Goal: Check status: Check status

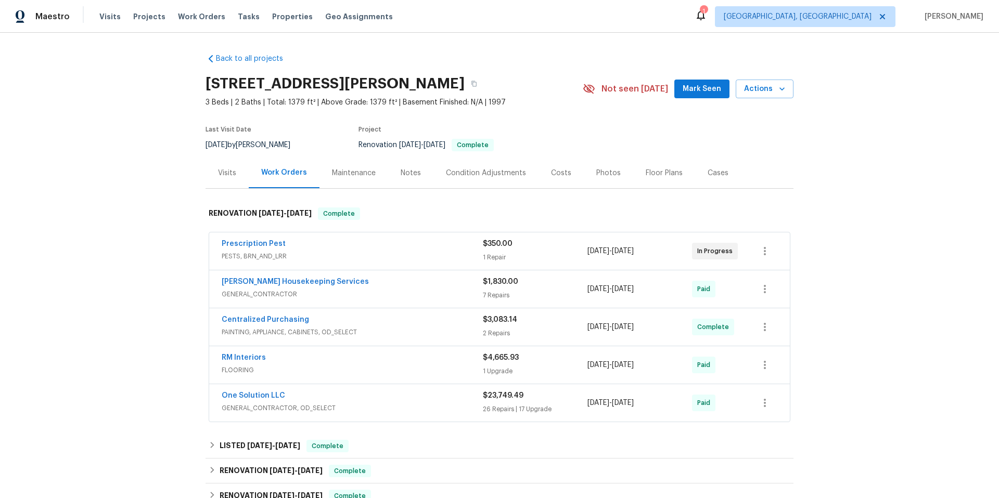
click at [231, 179] on div "Visits" at bounding box center [226, 173] width 43 height 31
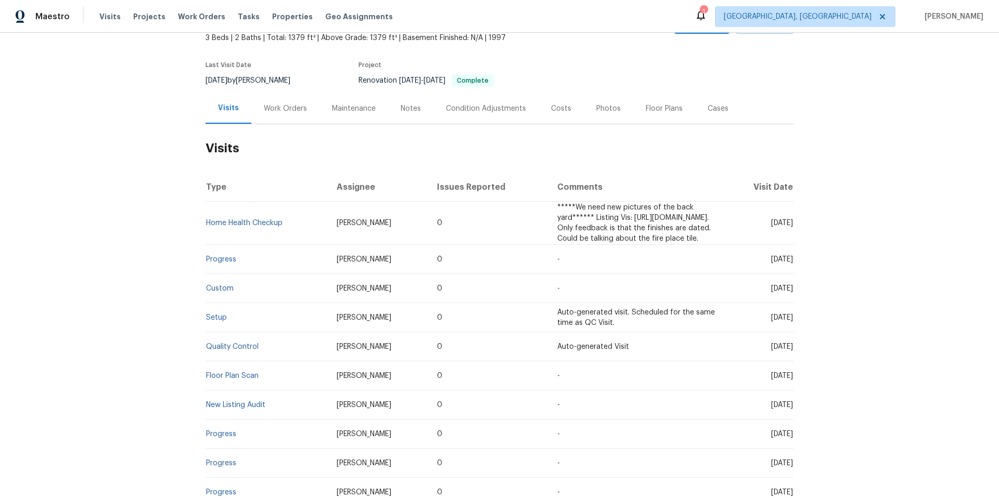
scroll to position [347, 0]
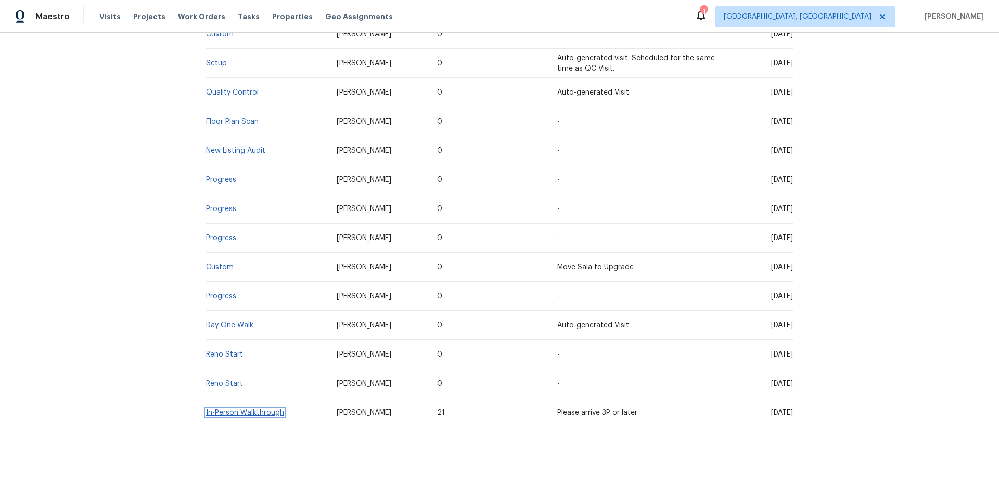
click at [276, 409] on link "In-Person Walkthrough" at bounding box center [245, 412] width 78 height 7
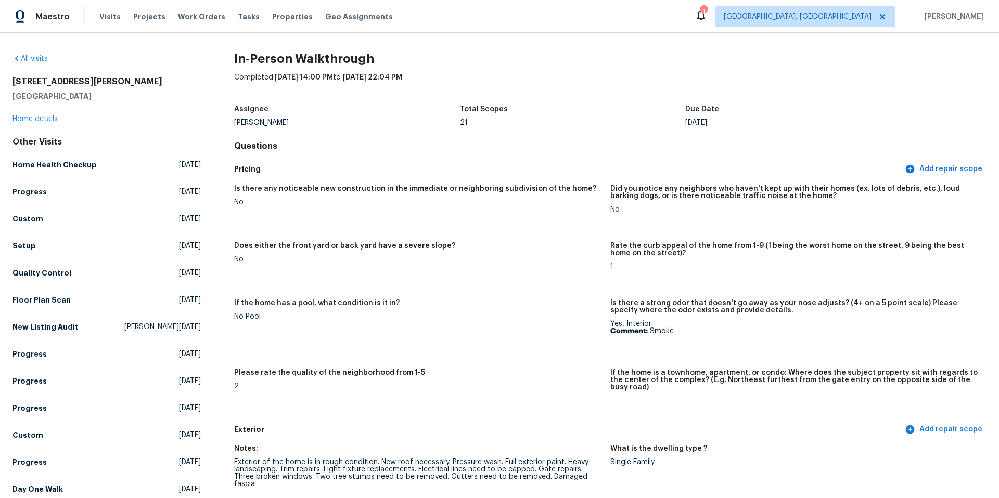
click at [41, 69] on div "All visits 1207 Brashear Ln Cedar Park, TX 78613 Home details Other Visits Home…" at bounding box center [106, 303] width 188 height 499
click at [34, 60] on link "All visits" at bounding box center [29, 58] width 35 height 7
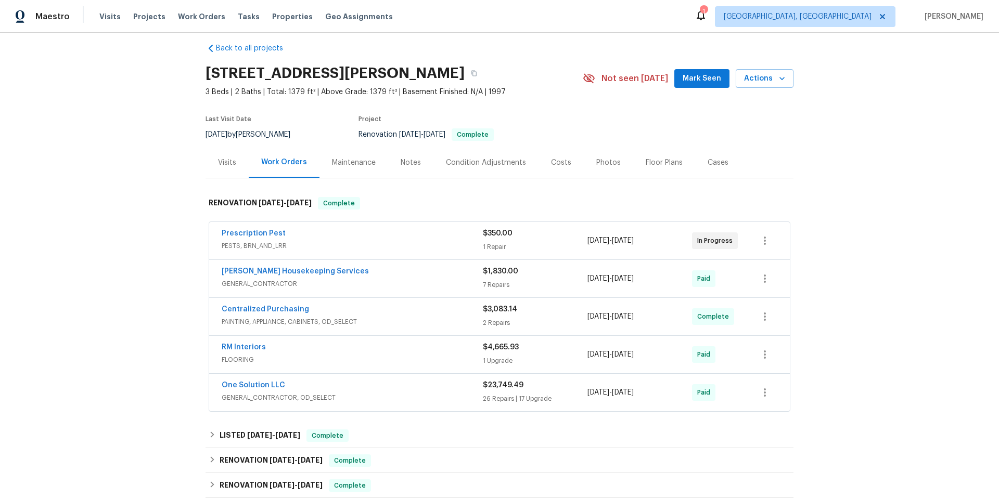
scroll to position [84, 0]
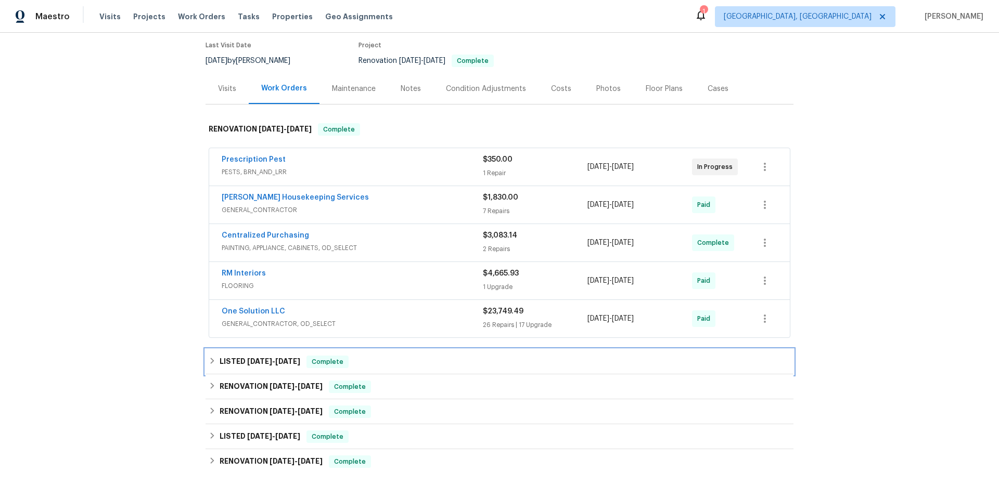
click at [324, 371] on div "LISTED 7/15/25 - 7/17/25 Complete" at bounding box center [499, 362] width 588 height 25
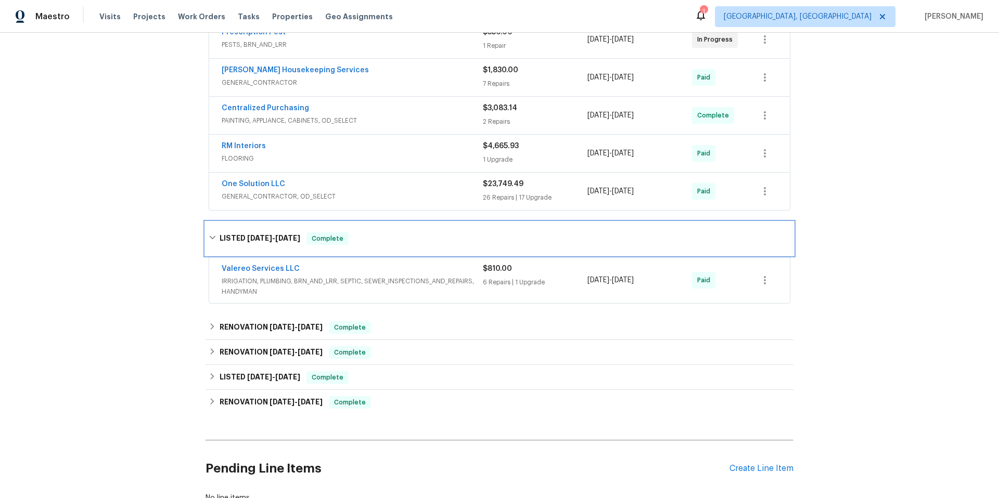
scroll to position [295, 0]
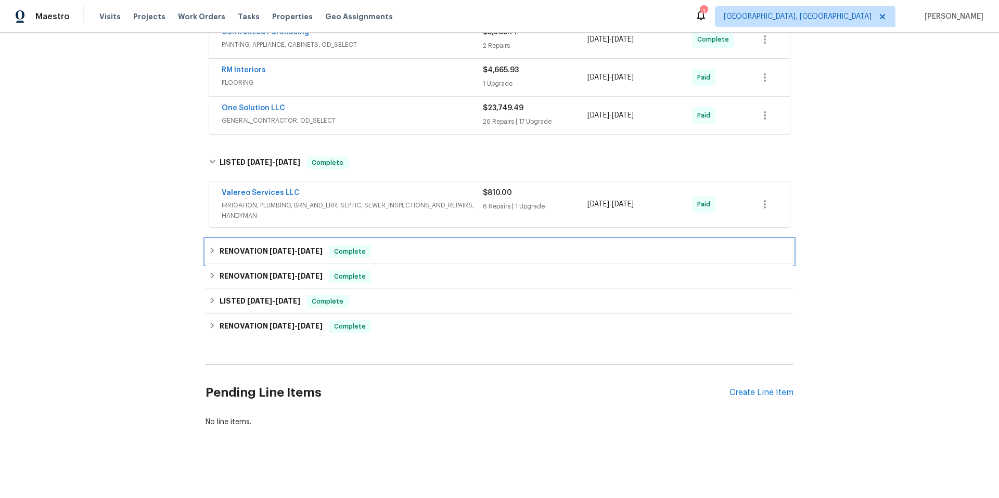
click at [314, 249] on h6 "RENOVATION 7/9/25 - 7/11/25" at bounding box center [270, 251] width 103 height 12
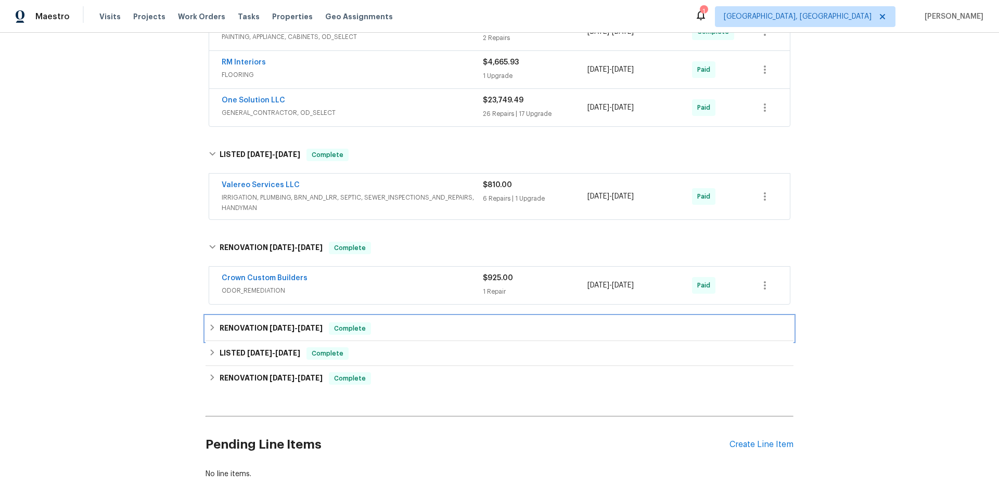
click at [305, 327] on span "7/2/25" at bounding box center [310, 328] width 25 height 7
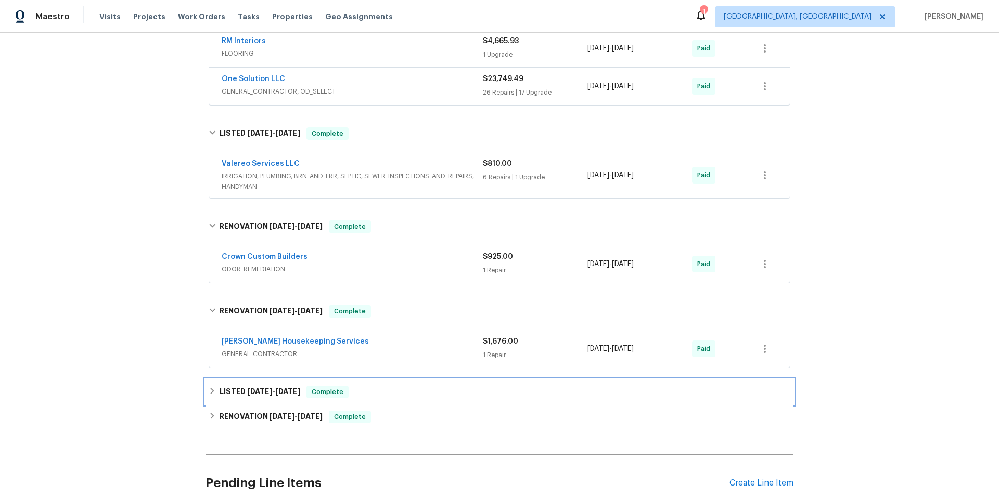
click at [289, 387] on h6 "LISTED 7/2/25 - 7/3/25" at bounding box center [259, 392] width 81 height 12
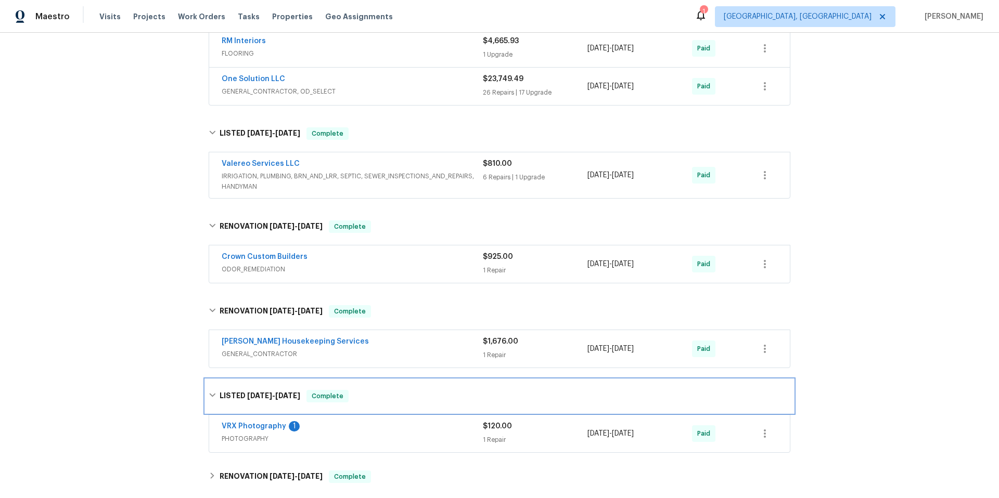
scroll to position [429, 0]
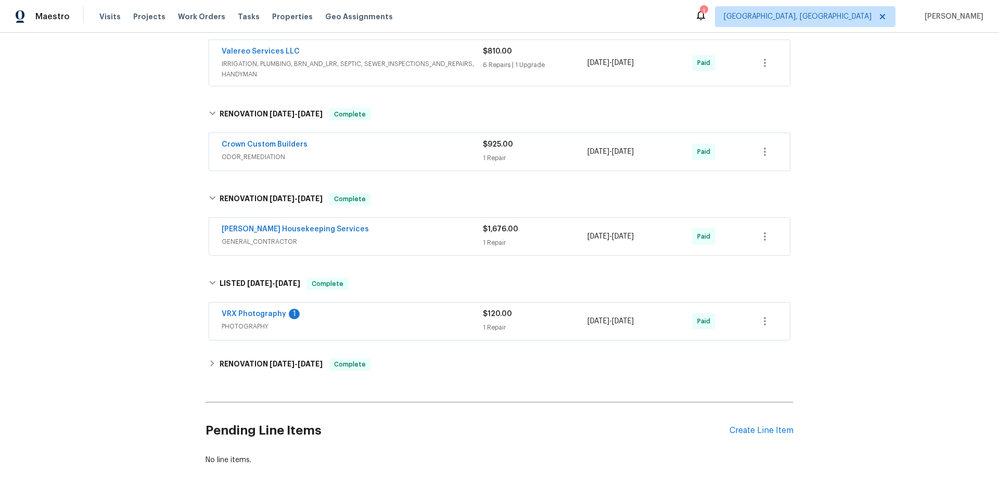
click at [289, 387] on div "Back to all projects 1207 Brashear Ln, Cedar Park, TX 78613 3 Beds | 2 Baths | …" at bounding box center [499, 45] width 588 height 858
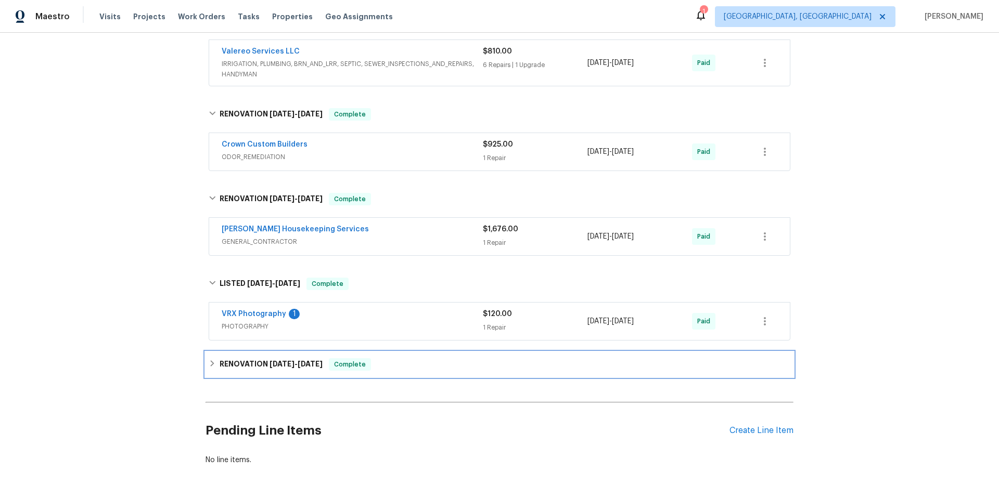
click at [290, 376] on div "RENOVATION 6/25/25 - 6/27/25 Complete" at bounding box center [499, 364] width 588 height 25
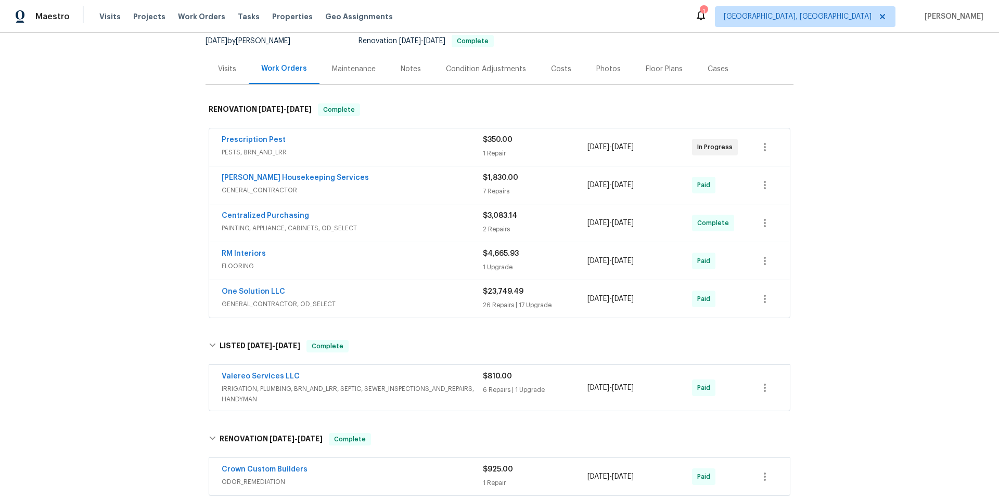
scroll to position [81, 0]
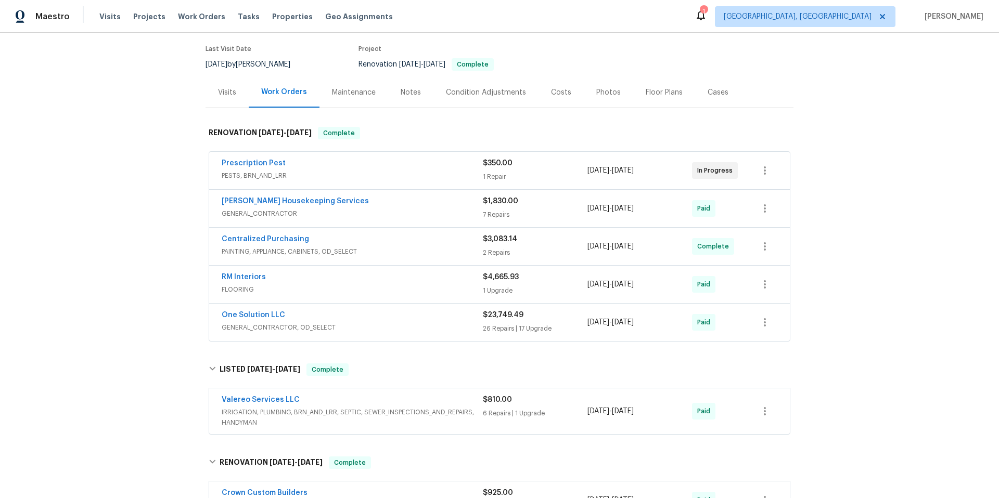
click at [225, 102] on div "Visits" at bounding box center [226, 92] width 43 height 31
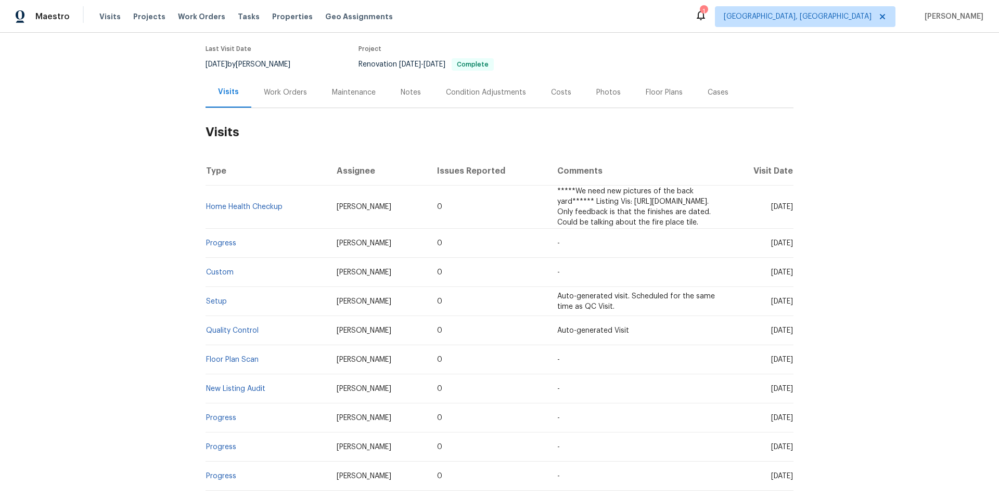
scroll to position [347, 0]
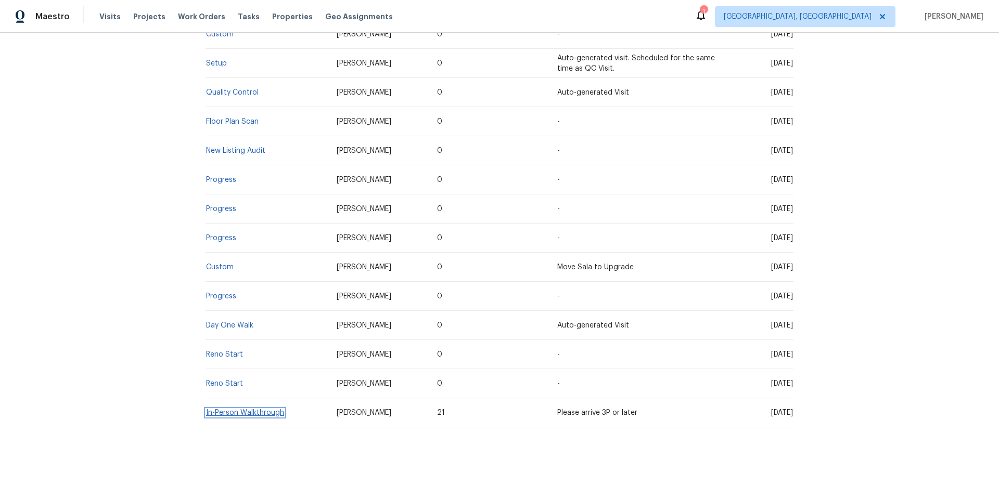
click at [245, 409] on link "In-Person Walkthrough" at bounding box center [245, 412] width 78 height 7
